Goal: Information Seeking & Learning: Learn about a topic

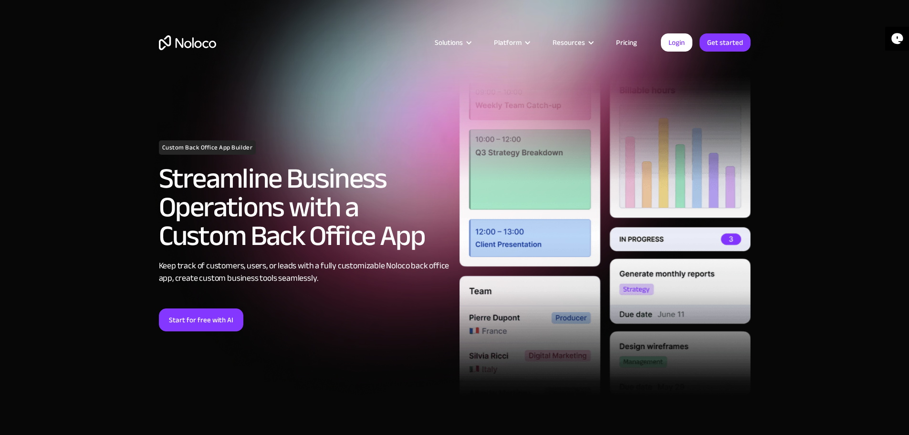
click at [628, 43] on link "Pricing" at bounding box center [626, 42] width 45 height 12
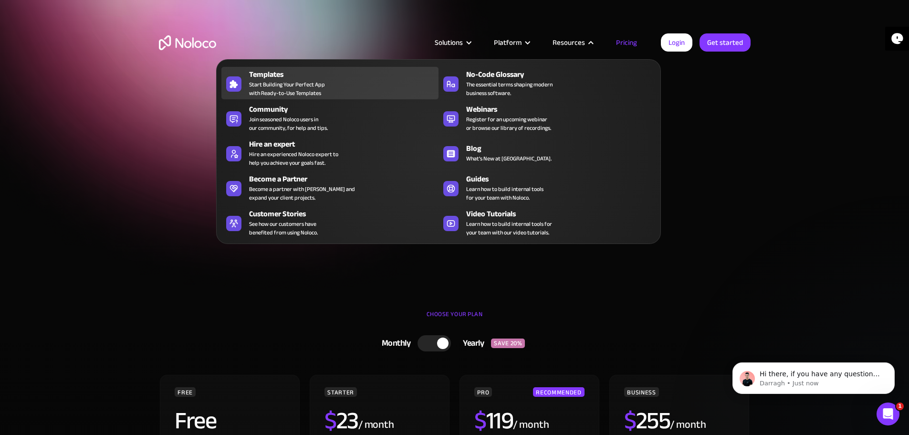
click at [294, 80] on div "Templates" at bounding box center [346, 74] width 194 height 11
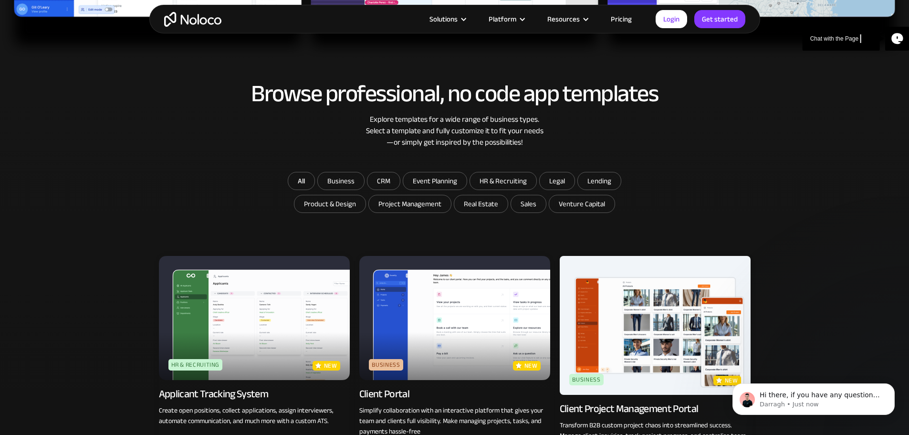
scroll to position [525, 0]
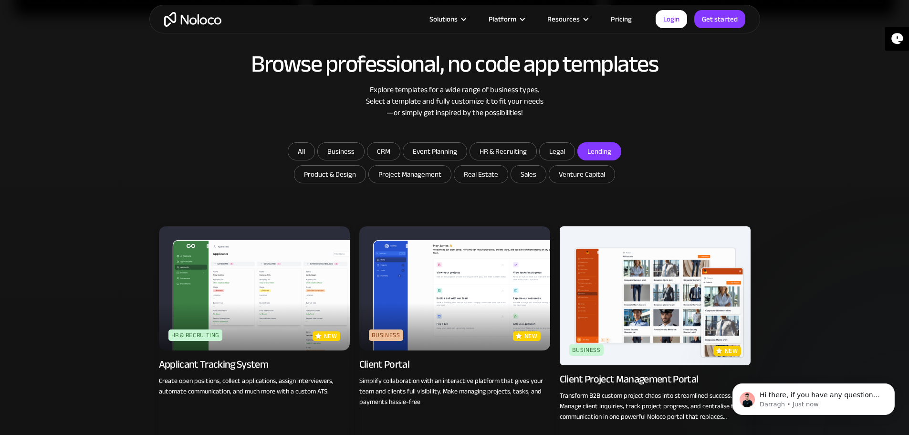
click at [364, 148] on input "Lending" at bounding box center [341, 151] width 46 height 17
checkbox input "true"
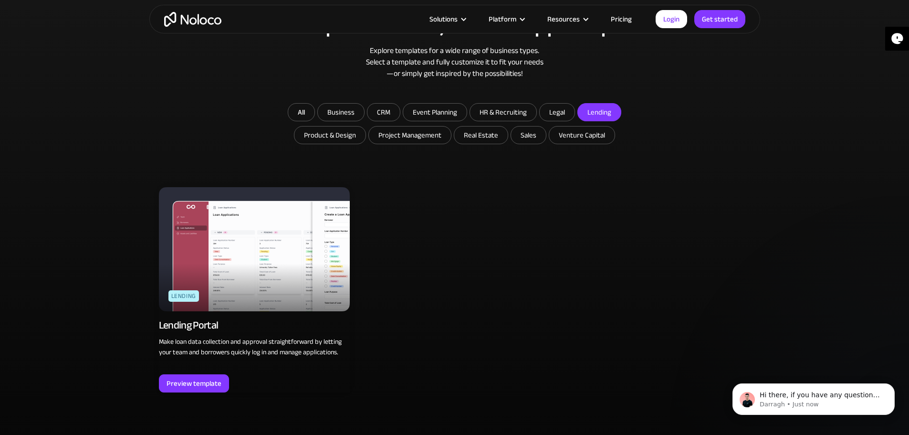
scroll to position [668, 0]
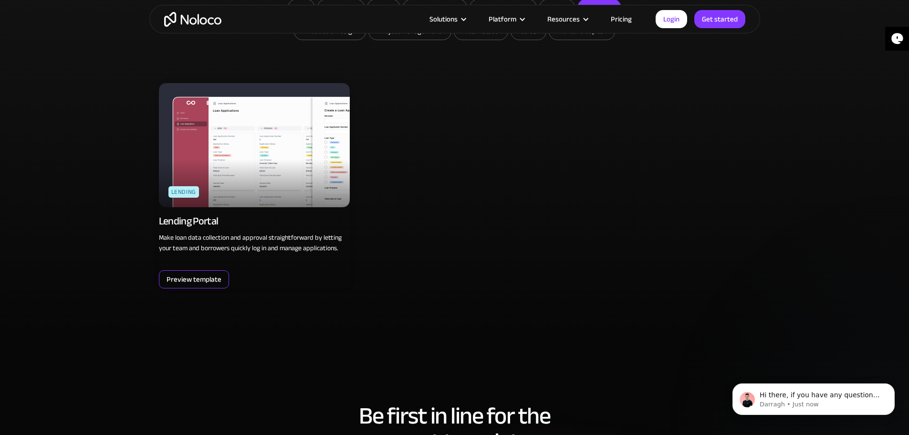
click at [211, 274] on div "Preview template" at bounding box center [194, 279] width 55 height 12
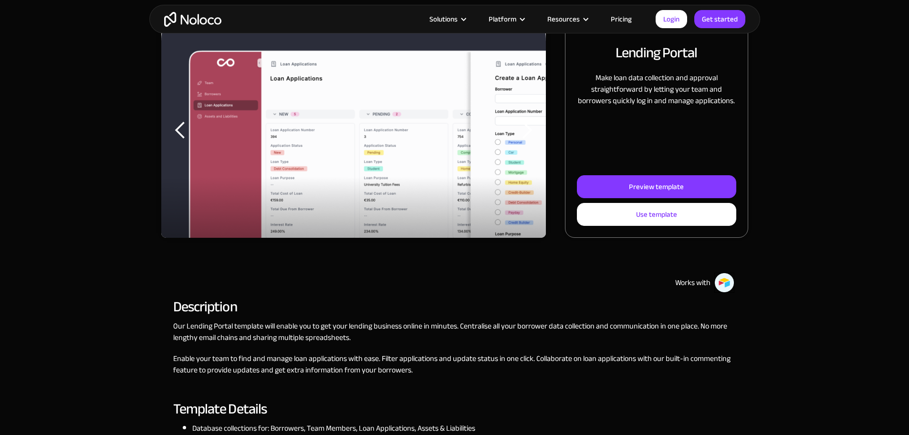
scroll to position [191, 0]
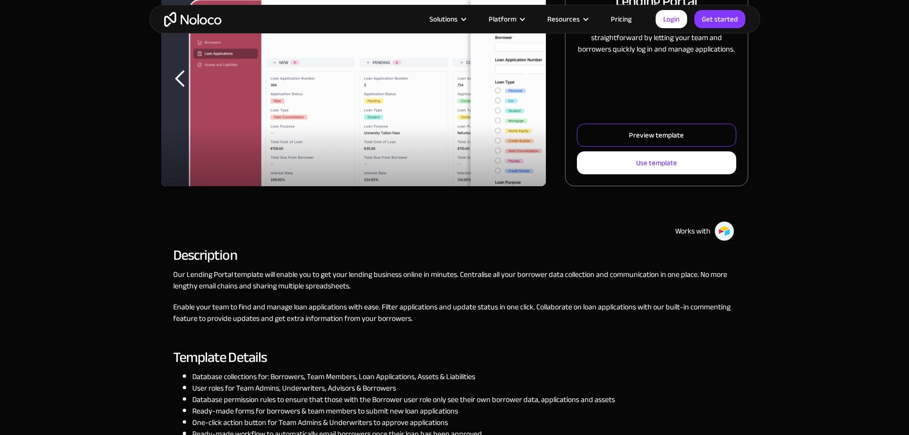
click at [629, 141] on div "Preview template" at bounding box center [656, 135] width 55 height 12
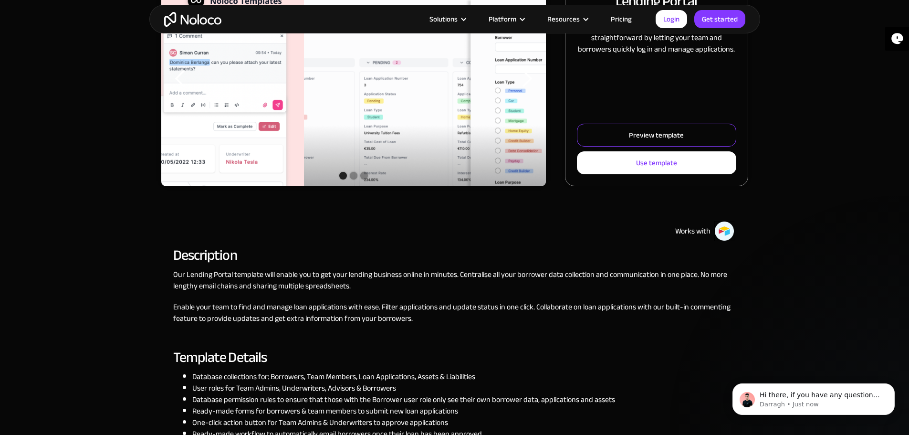
scroll to position [0, 0]
